Goal: Task Accomplishment & Management: Manage account settings

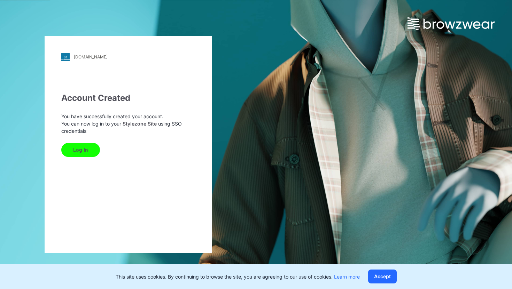
click at [77, 150] on button "Log In" at bounding box center [80, 150] width 39 height 14
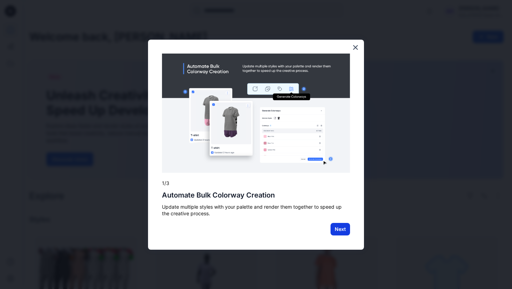
click at [345, 231] on button "Next" at bounding box center [339, 229] width 19 height 13
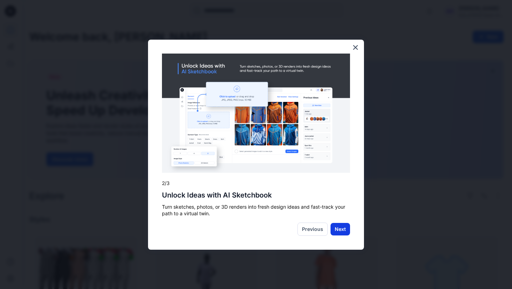
click at [339, 235] on button "Next" at bounding box center [339, 229] width 19 height 13
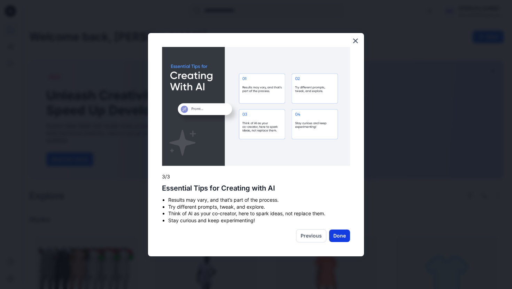
click at [335, 236] on button "Done" at bounding box center [339, 236] width 21 height 13
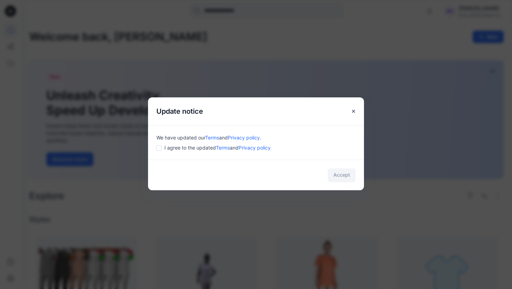
click at [164, 150] on div "I agree to the updated Terms and Privacy policy" at bounding box center [255, 147] width 199 height 7
click at [337, 174] on button "Accept" at bounding box center [342, 175] width 28 height 14
